Goal: Information Seeking & Learning: Learn about a topic

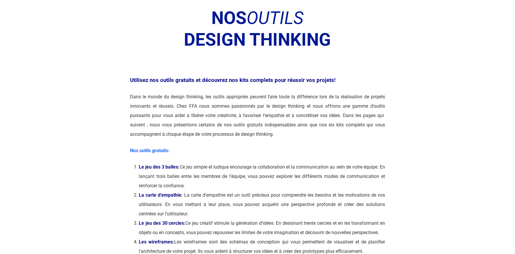
scroll to position [76, 0]
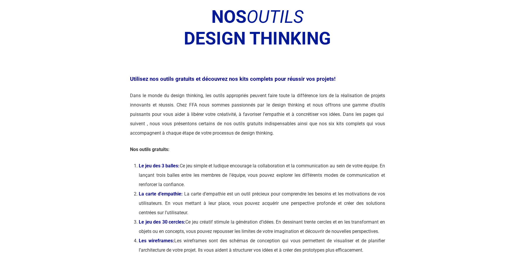
click at [158, 149] on strong "Nos outils gratuits:" at bounding box center [149, 150] width 39 height 6
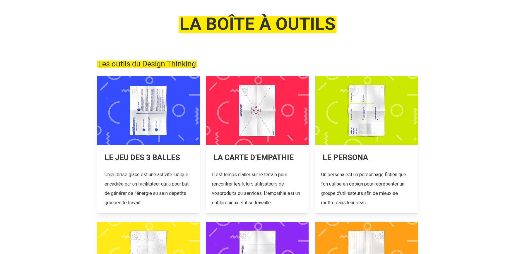
scroll to position [56, 0]
